Goal: Task Accomplishment & Management: Manage account settings

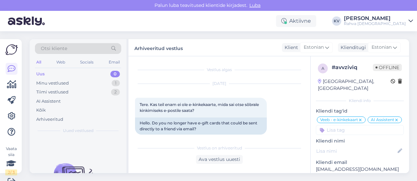
click at [77, 70] on div "Uus 0" at bounding box center [78, 74] width 86 height 9
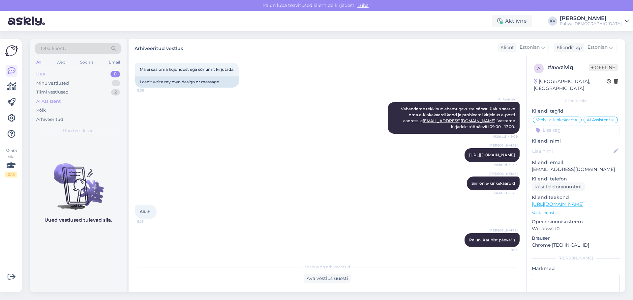
click at [54, 102] on div "AI Assistent" at bounding box center [48, 101] width 24 height 7
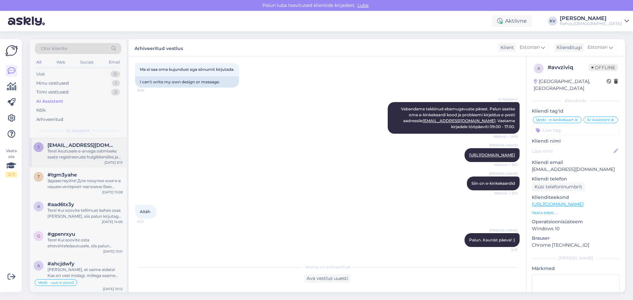
click at [77, 157] on div "Tere! Asutusele e-arvega ostmiseks saate registreeruda hulgikliendiks ja seejär…" at bounding box center [84, 154] width 75 height 12
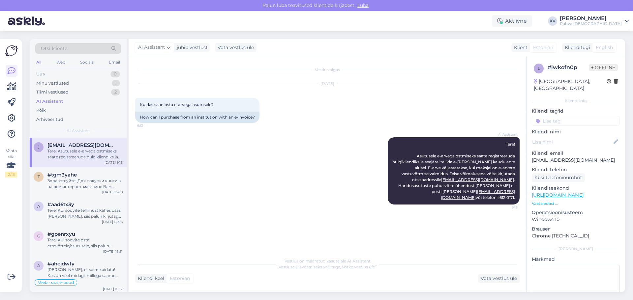
click at [417, 116] on input at bounding box center [576, 121] width 88 height 10
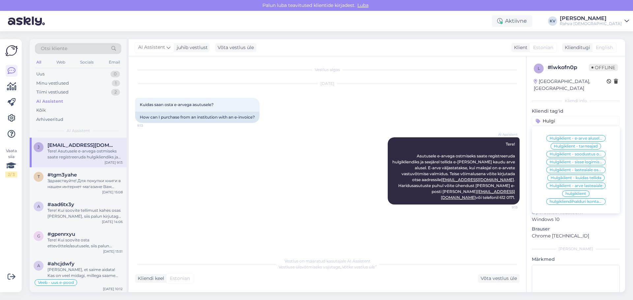
type input "Hulgi"
click at [417, 136] on span "Hulgiklient - e-arve alusel ostmine" at bounding box center [575, 138] width 53 height 4
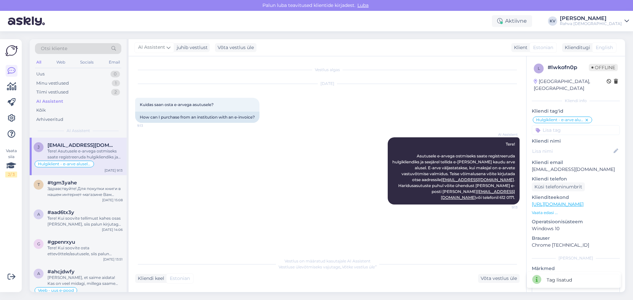
click at [417, 125] on input at bounding box center [576, 130] width 88 height 10
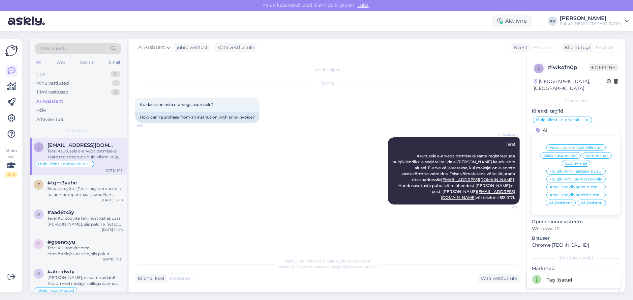
type input "AI"
click at [417, 181] on span "AI Assistent" at bounding box center [560, 203] width 23 height 4
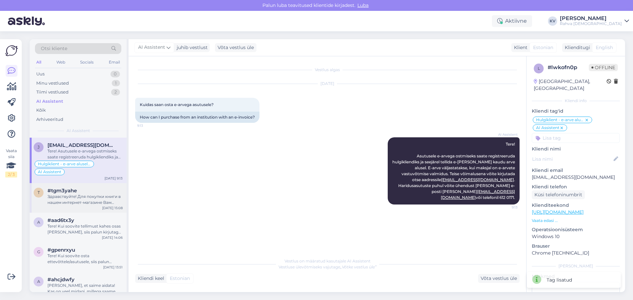
click at [78, 181] on div "t #tgm3yahe Здравствуйте! Для покупки книги в нашем интернет-магазине Вам нужно…" at bounding box center [78, 198] width 97 height 30
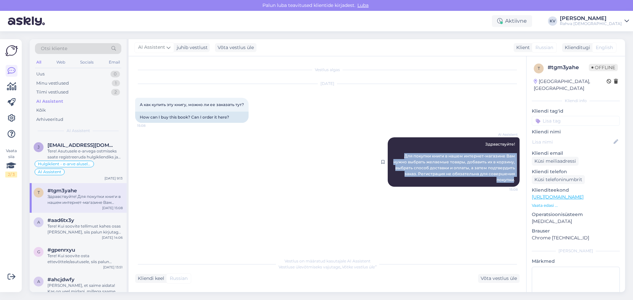
drag, startPoint x: 404, startPoint y: 155, endPoint x: 514, endPoint y: 180, distance: 112.3
click at [417, 180] on span "Здравствуйте! Для покупки книги в нашем интернет-магазине Вам нужно выбрать жел…" at bounding box center [454, 162] width 123 height 41
copy span "Для покупки книги в нашем интернет-магазине Вам нужно выбрать желаемые товары, …"
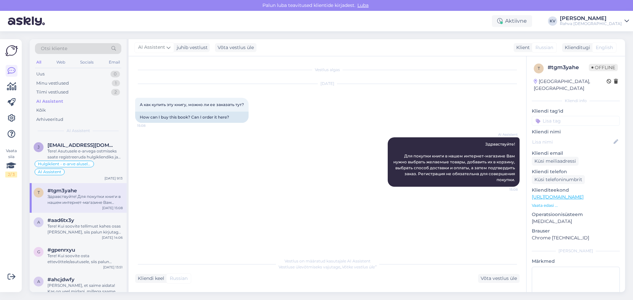
click at [417, 116] on input at bounding box center [576, 121] width 88 height 10
type input "Veeb - kuidas osta"
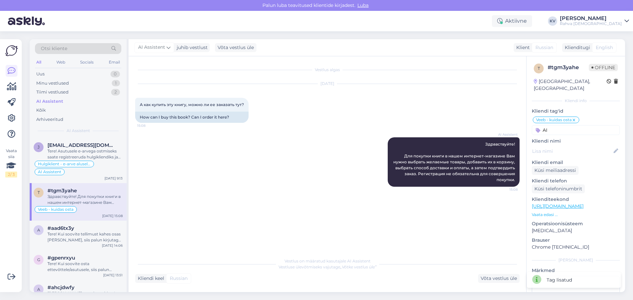
click at [417, 125] on input "AI" at bounding box center [576, 130] width 88 height 10
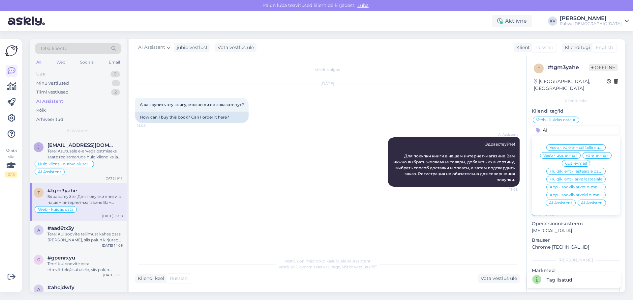
type input "AI"
click at [417, 181] on span "AI Assistent" at bounding box center [560, 203] width 23 height 4
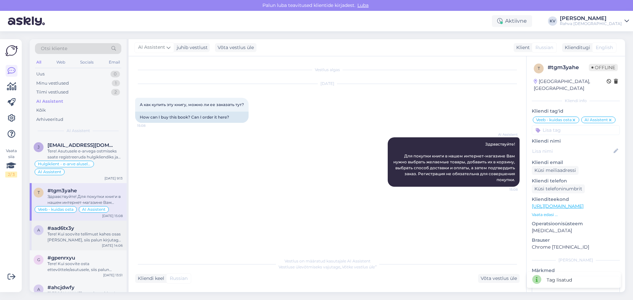
click at [87, 181] on div "Tere! Kui soovite tellimust kahes osas [PERSON_NAME], siis palun kirjutage [EMA…" at bounding box center [84, 237] width 75 height 12
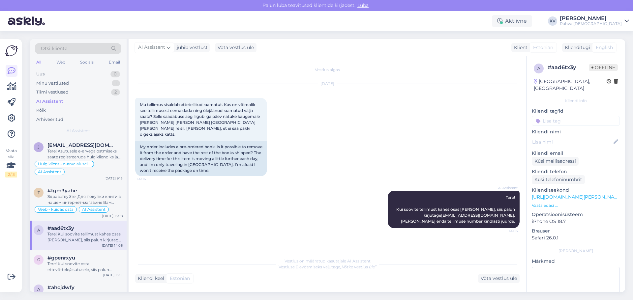
click at [417, 124] on input at bounding box center [576, 121] width 88 height 10
type input "Veeb - tellimus poolitada"
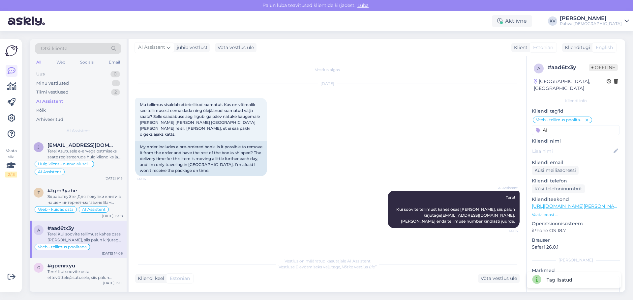
click at [417, 130] on input "AI" at bounding box center [576, 130] width 88 height 10
type input "AI"
click at [417, 149] on span "AI Assistent" at bounding box center [560, 148] width 23 height 4
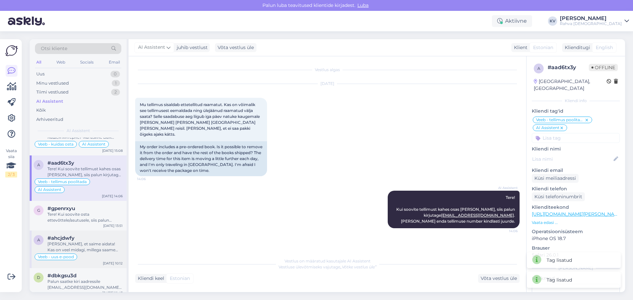
scroll to position [66, 0]
click at [60, 181] on div "Tere! Kui soovite osta ettevõttele/asutusele, siis palun kirjutage [EMAIL_ADDRE…" at bounding box center [84, 217] width 75 height 12
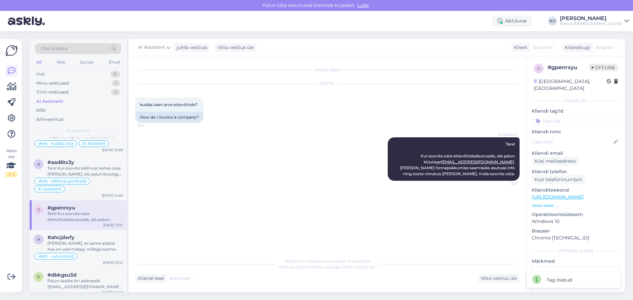
click at [417, 116] on input at bounding box center [576, 121] width 88 height 10
type input "Äriklient - kuidas e-poest osta"
click at [417, 135] on div "Äriklient - kuidas e-poest osta" at bounding box center [575, 138] width 59 height 7
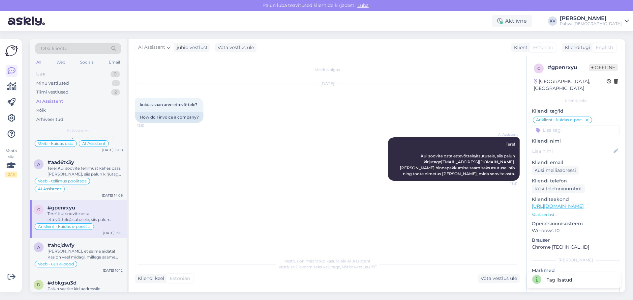
click at [417, 125] on input at bounding box center [576, 130] width 88 height 10
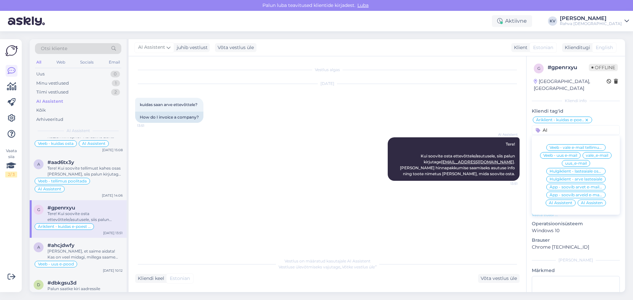
type input "AI"
click at [417, 181] on div "AI Assistent" at bounding box center [560, 203] width 30 height 7
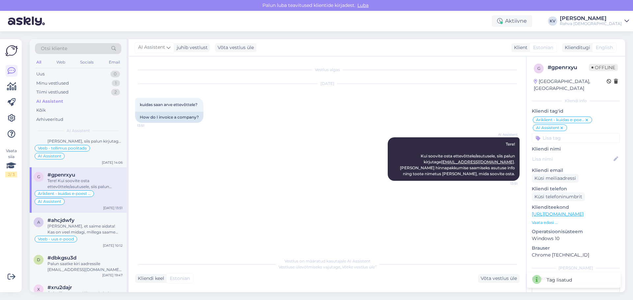
scroll to position [132, 0]
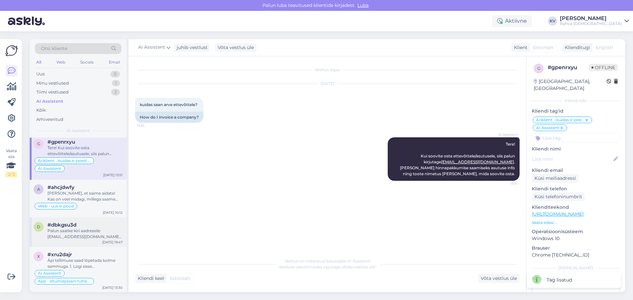
click at [67, 181] on div "Palun saatke kiri aadressile [EMAIL_ADDRESS][DOMAIN_NAME], lisades probleemi ki…" at bounding box center [84, 234] width 75 height 12
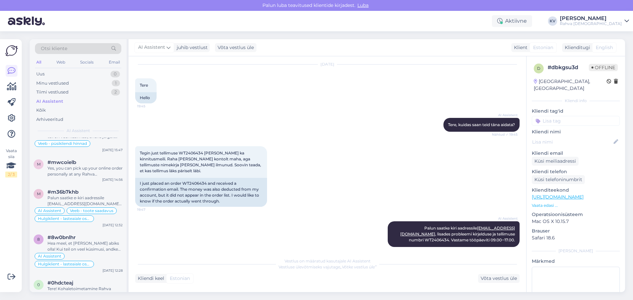
scroll to position [1582, 0]
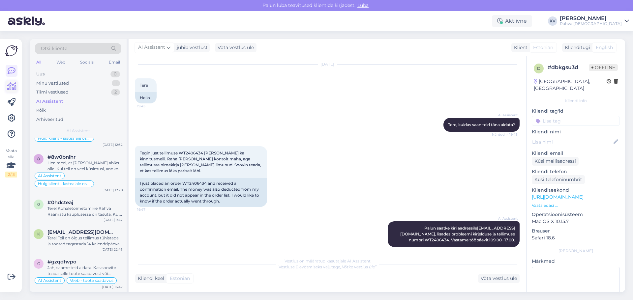
click at [14, 83] on icon at bounding box center [12, 87] width 10 height 8
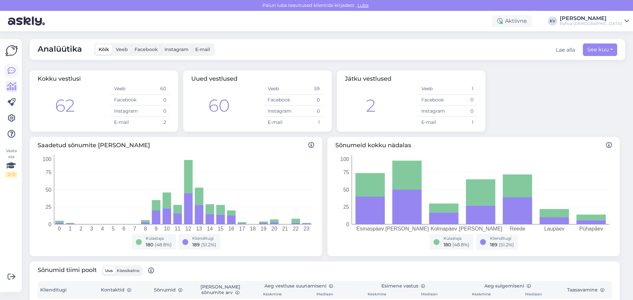
click at [10, 70] on icon at bounding box center [12, 71] width 8 height 8
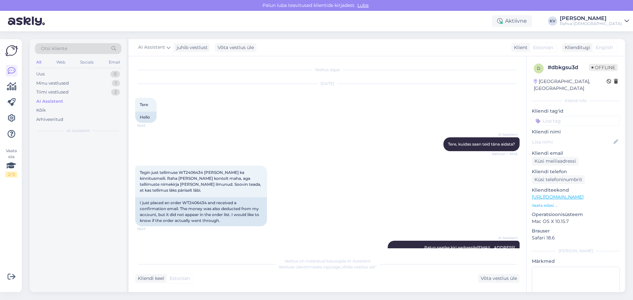
scroll to position [19, 0]
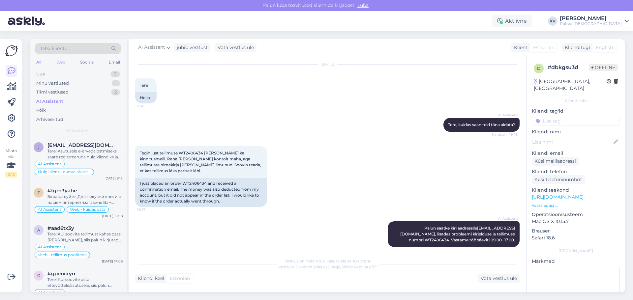
click at [58, 62] on div "Web" at bounding box center [61, 62] width 12 height 9
click at [78, 64] on div "All Web Socials Email" at bounding box center [78, 63] width 86 height 10
click at [90, 65] on div "Socials" at bounding box center [87, 62] width 16 height 9
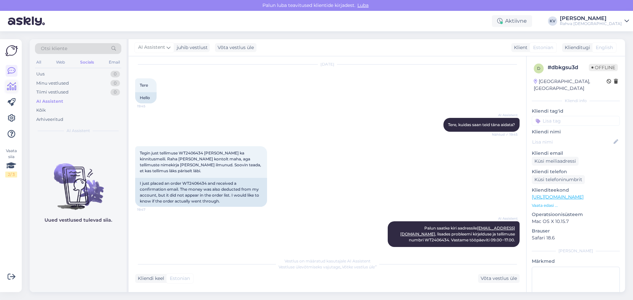
click at [12, 87] on icon at bounding box center [12, 87] width 10 height 8
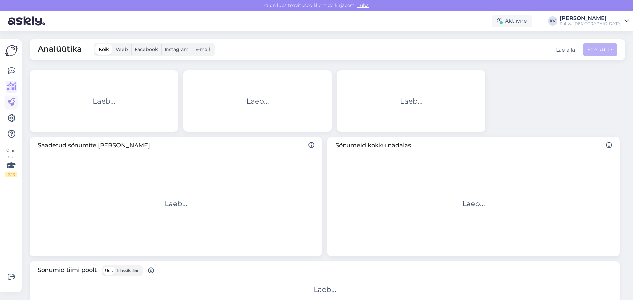
click at [11, 103] on icon at bounding box center [12, 103] width 8 height 8
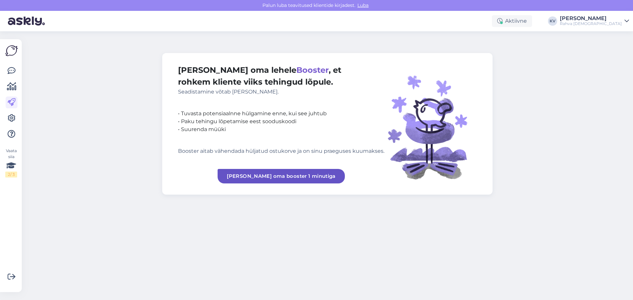
click at [13, 112] on div at bounding box center [12, 102] width 12 height 75
click at [12, 117] on icon at bounding box center [12, 118] width 8 height 8
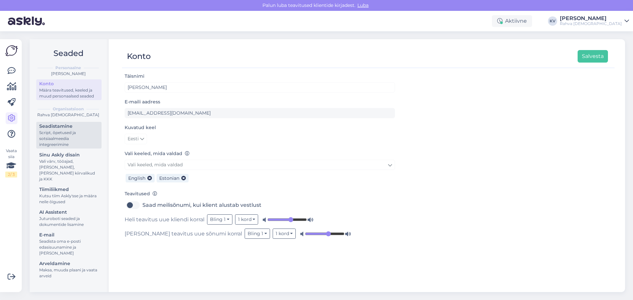
click at [50, 129] on div "Seadistamine" at bounding box center [68, 126] width 59 height 7
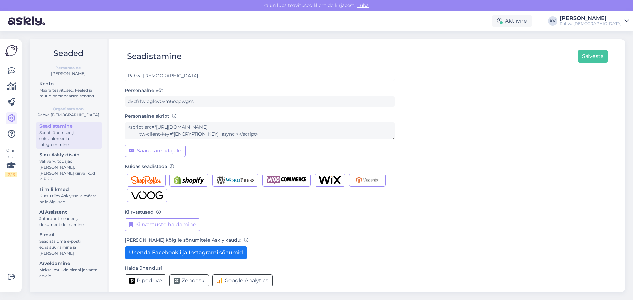
scroll to position [17, 0]
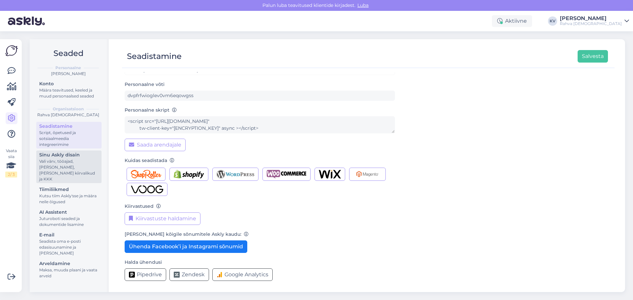
click at [75, 160] on div "Vali värv, tööajad, [PERSON_NAME], [PERSON_NAME] kiirvalikud ja KKK" at bounding box center [68, 171] width 59 height 24
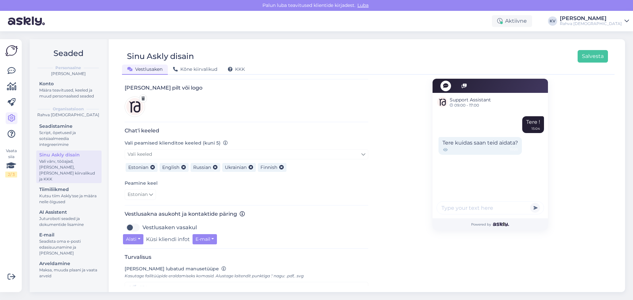
scroll to position [99, 0]
click at [67, 181] on div "Kutsu tiim Askly'sse ja määra neile õigused" at bounding box center [68, 199] width 59 height 12
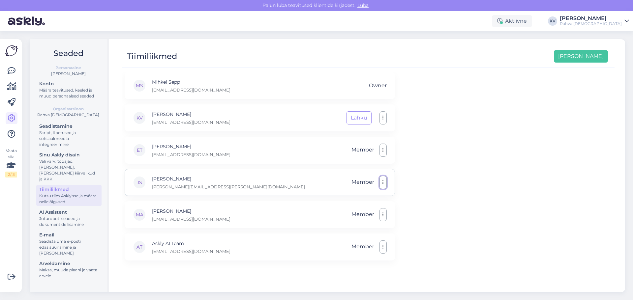
click at [384, 181] on button "button" at bounding box center [382, 182] width 7 height 13
click at [49, 181] on div "Juturoboti seaded ja dokumentide lisamine" at bounding box center [68, 222] width 59 height 12
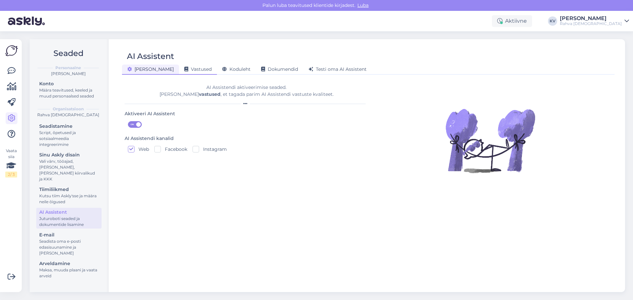
click at [184, 68] on span "Vastused" at bounding box center [197, 69] width 27 height 6
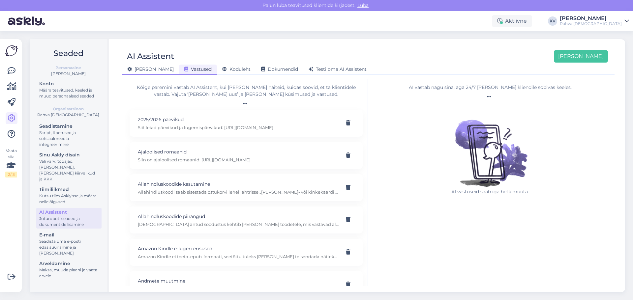
click at [144, 70] on span "[PERSON_NAME]" at bounding box center [150, 69] width 46 height 6
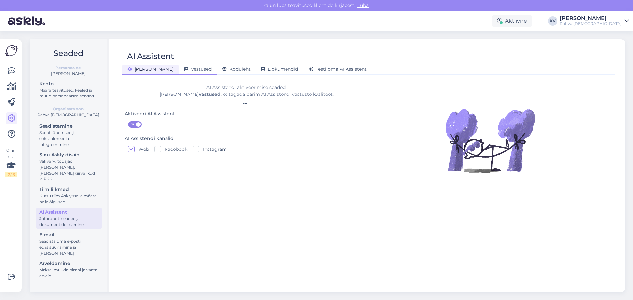
click at [184, 67] on span "Vastused" at bounding box center [197, 69] width 27 height 6
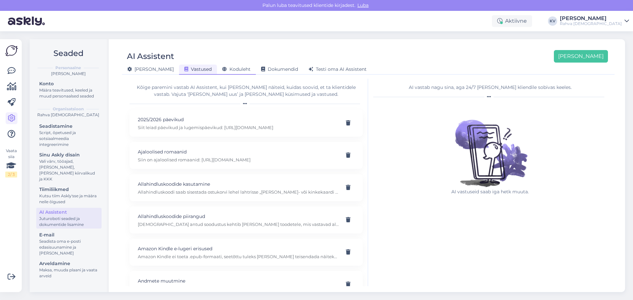
click at [222, 71] on span "Koduleht" at bounding box center [236, 69] width 28 height 6
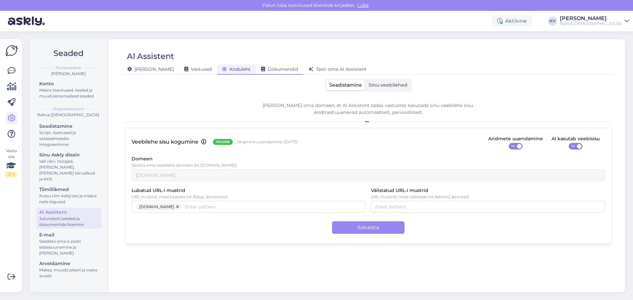
click at [261, 72] on span "Dokumendid" at bounding box center [279, 69] width 37 height 6
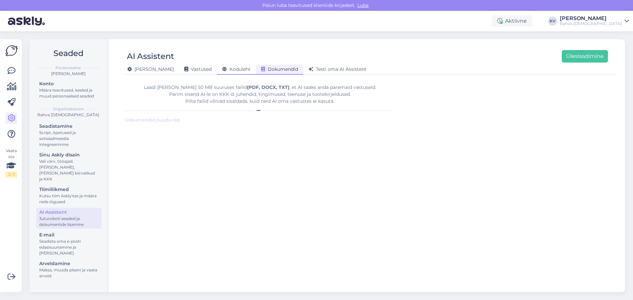
click at [222, 70] on span "Koduleht" at bounding box center [236, 69] width 28 height 6
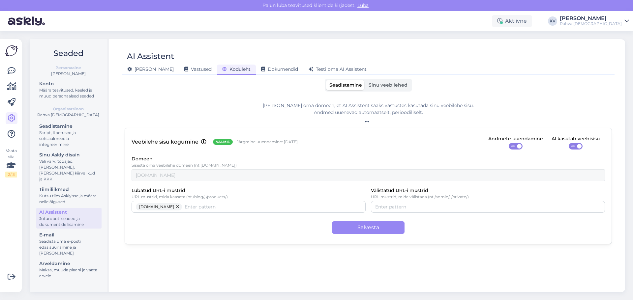
click at [405, 81] on label "Sinu veebilehed" at bounding box center [387, 85] width 45 height 10
click at [365, 80] on input "Sinu veebilehed" at bounding box center [365, 80] width 0 height 0
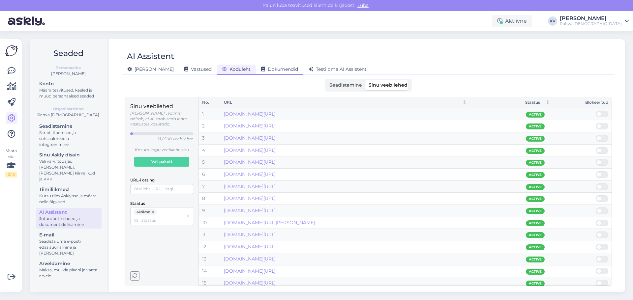
click at [261, 68] on span "Dokumendid" at bounding box center [279, 69] width 37 height 6
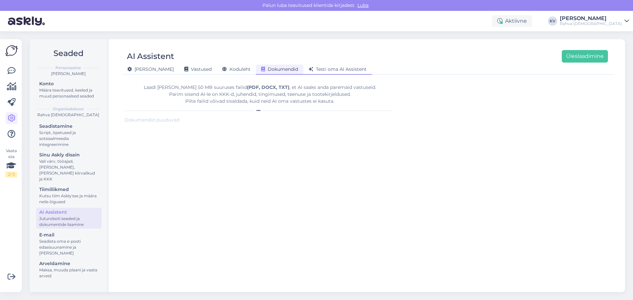
click at [310, 68] on span "Testi oma AI Assistent" at bounding box center [337, 69] width 58 height 6
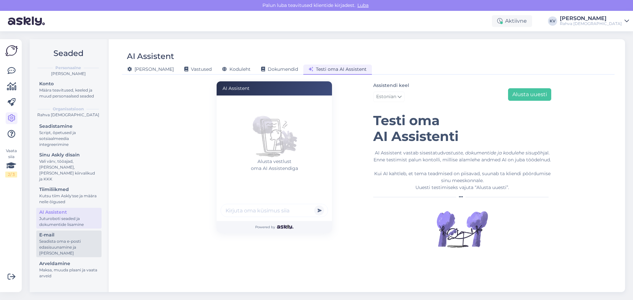
click at [56, 181] on div "Seadista oma e-posti edasisuunamine ja [PERSON_NAME]" at bounding box center [68, 248] width 59 height 18
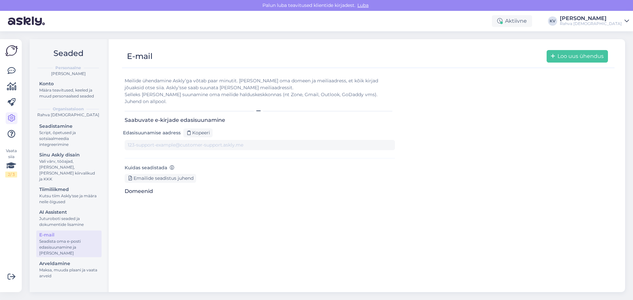
type input "[DOMAIN_NAME][EMAIL_ADDRESS][DOMAIN_NAME]"
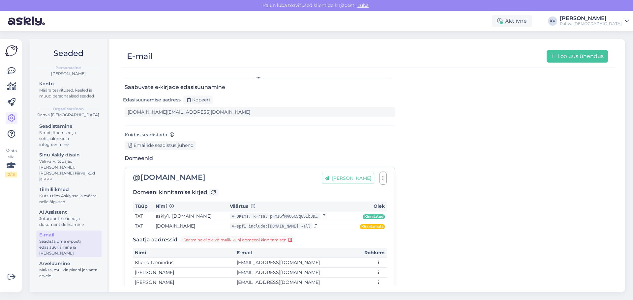
scroll to position [59, 0]
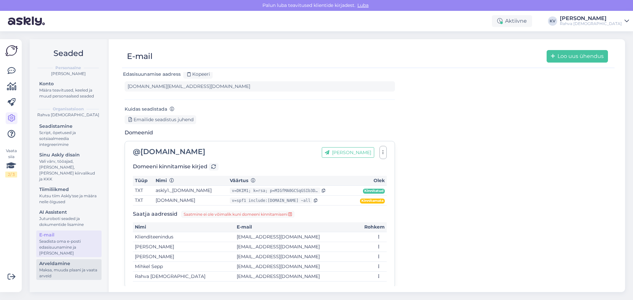
click at [62, 181] on div "Maksa, muuda plaani ja vaata arveid" at bounding box center [68, 273] width 59 height 12
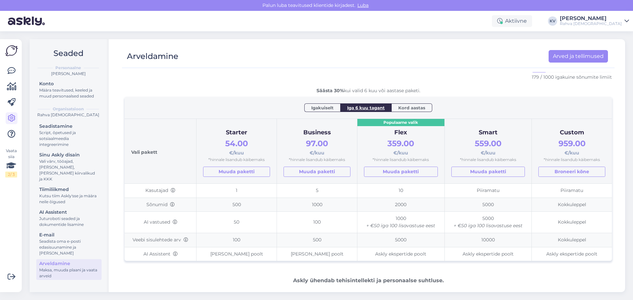
scroll to position [21, 0]
click at [13, 101] on icon at bounding box center [12, 103] width 8 height 8
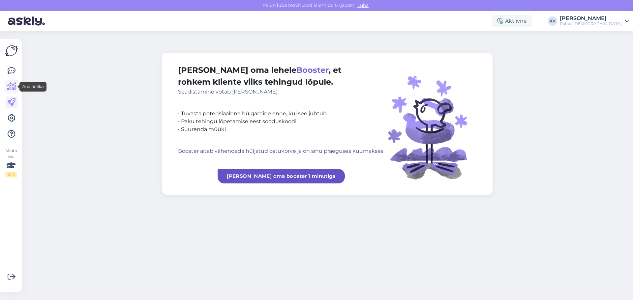
click at [13, 87] on icon at bounding box center [12, 87] width 10 height 8
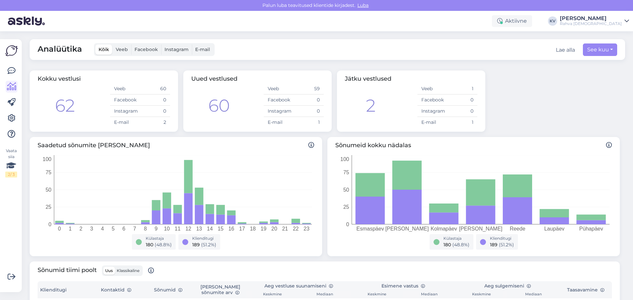
click at [12, 63] on div "Vaata siia 2 / 3" at bounding box center [11, 165] width 13 height 243
click at [14, 68] on icon at bounding box center [12, 71] width 8 height 8
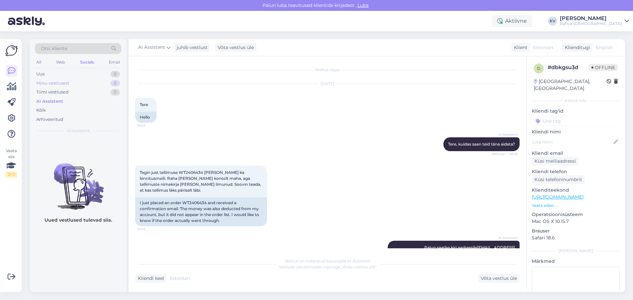
scroll to position [19, 0]
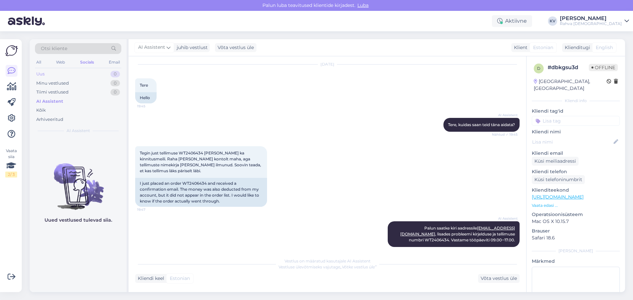
click at [54, 75] on div "Uus 0" at bounding box center [78, 74] width 86 height 9
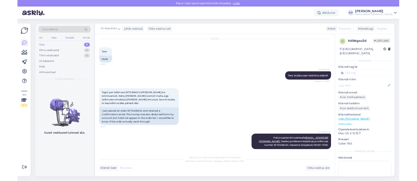
scroll to position [19, 0]
